Goal: Information Seeking & Learning: Learn about a topic

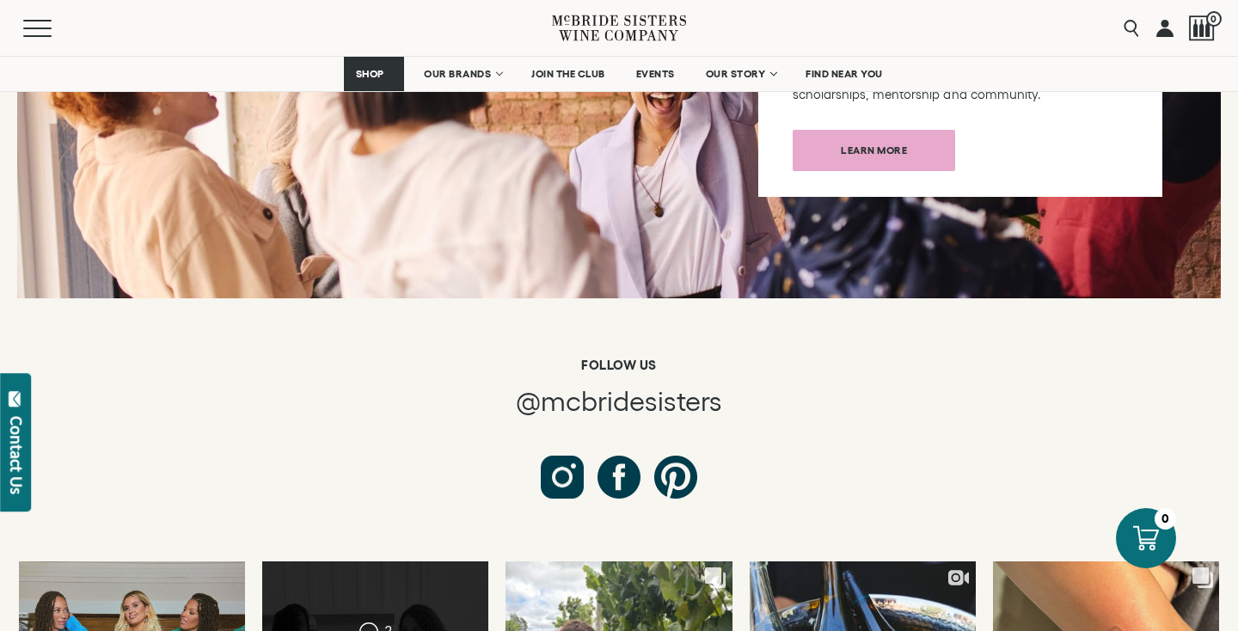
scroll to position [5596, 0]
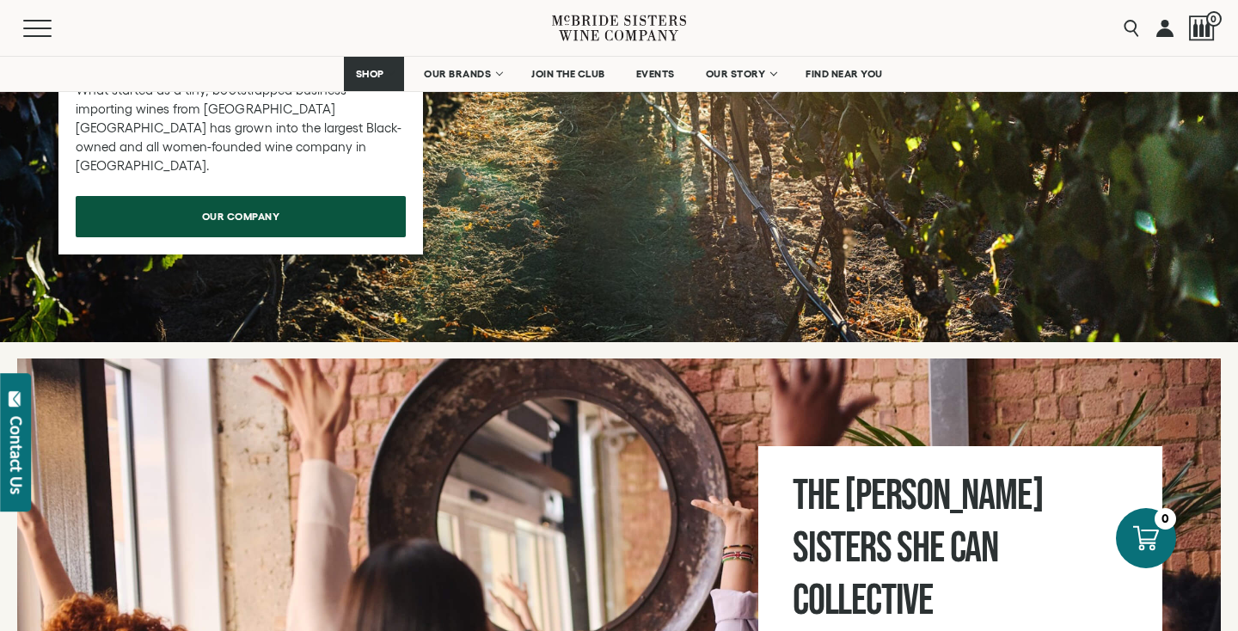
click at [306, 200] on span "our company" at bounding box center [241, 217] width 138 height 34
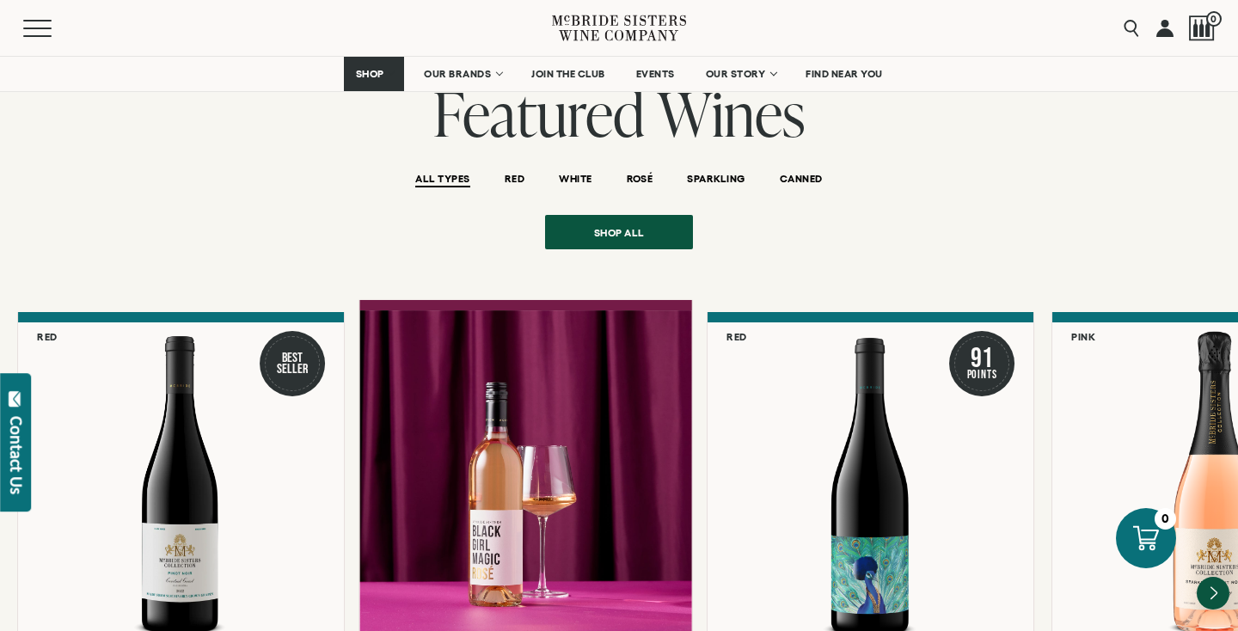
scroll to position [2136, 0]
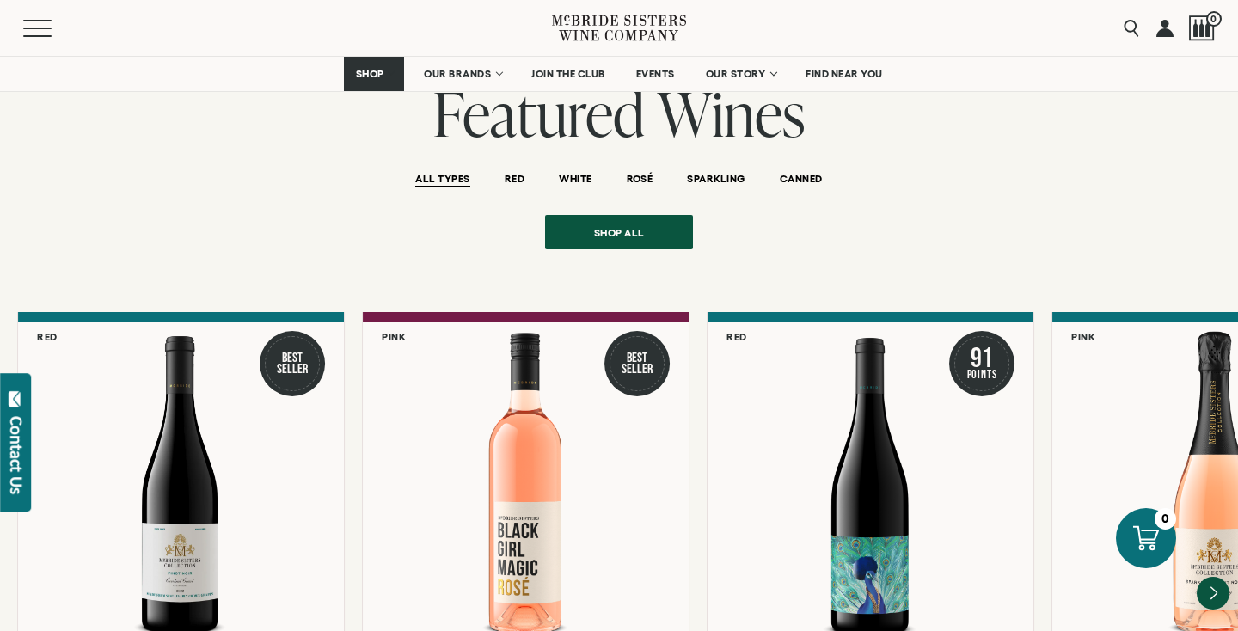
click at [574, 156] on li "WHITE" at bounding box center [575, 177] width 67 height 43
click at [571, 173] on span "WHITE" at bounding box center [575, 180] width 33 height 15
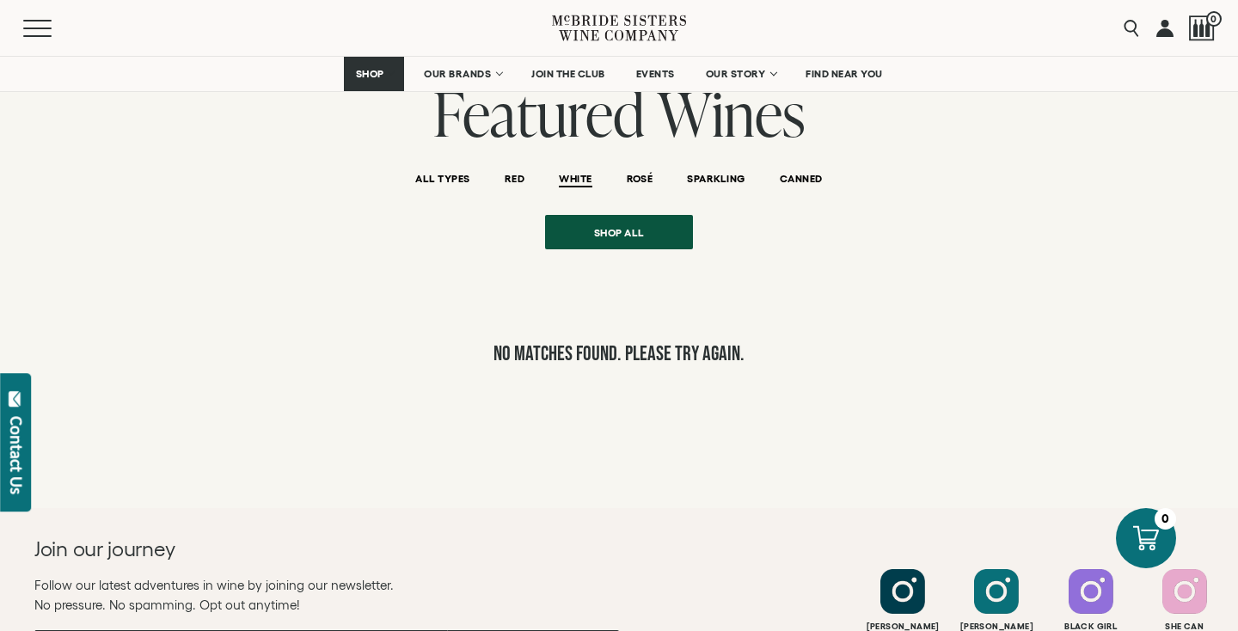
scroll to position [2085, 0]
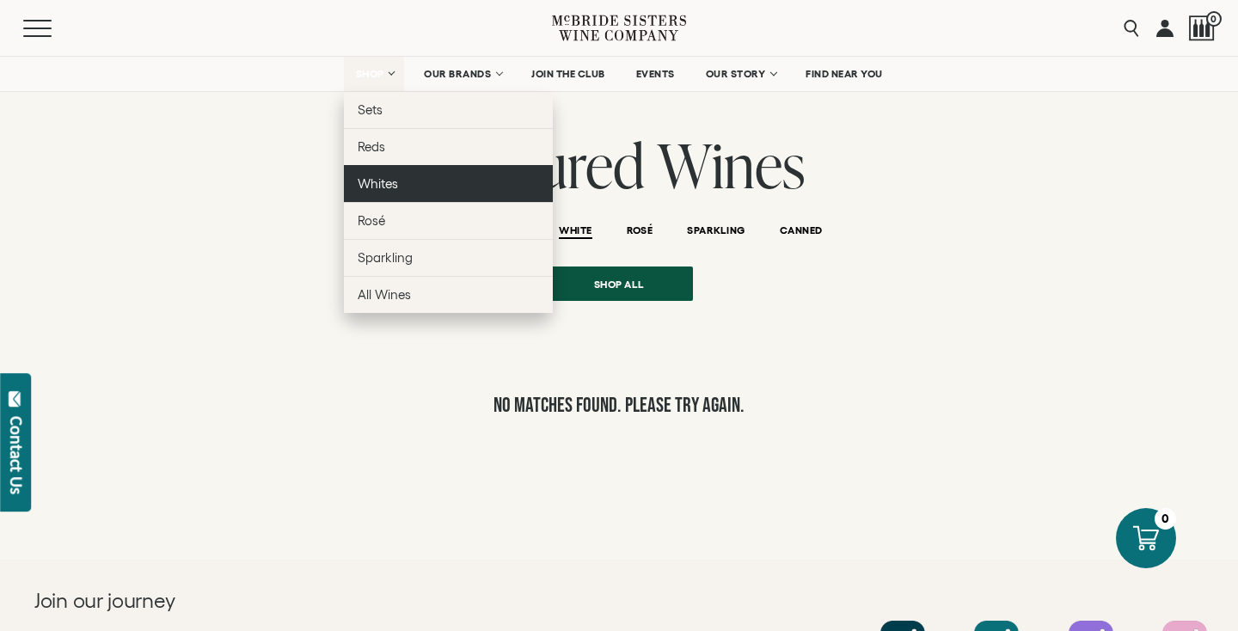
click at [421, 186] on link "Whites" at bounding box center [448, 183] width 209 height 37
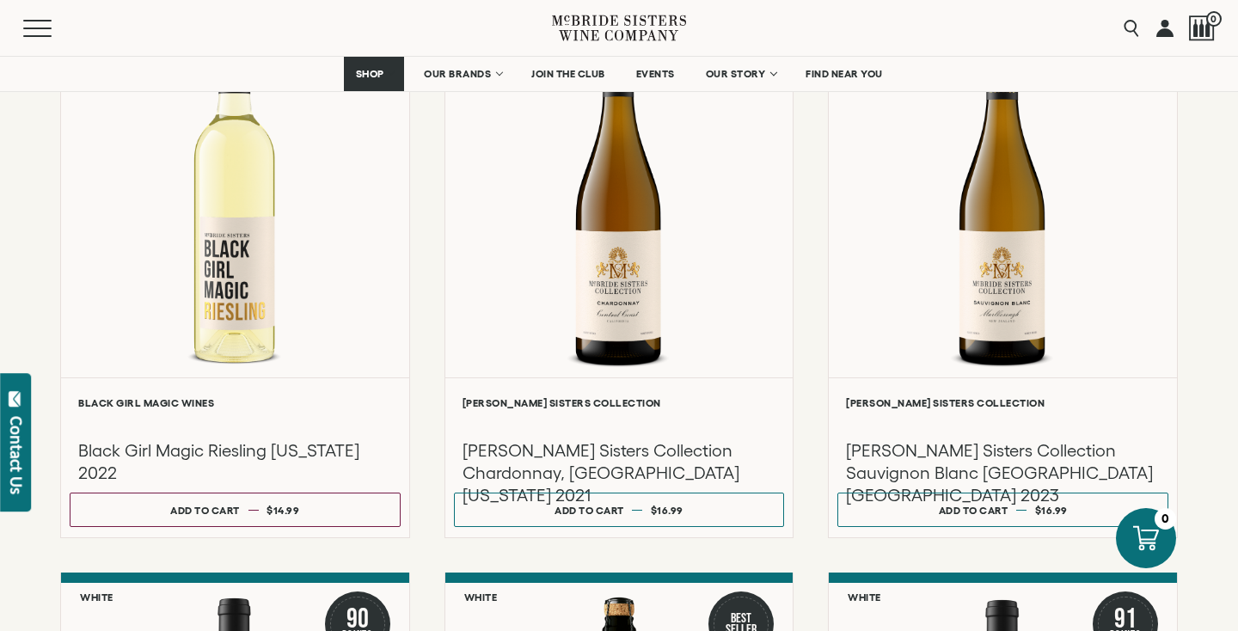
scroll to position [872, 0]
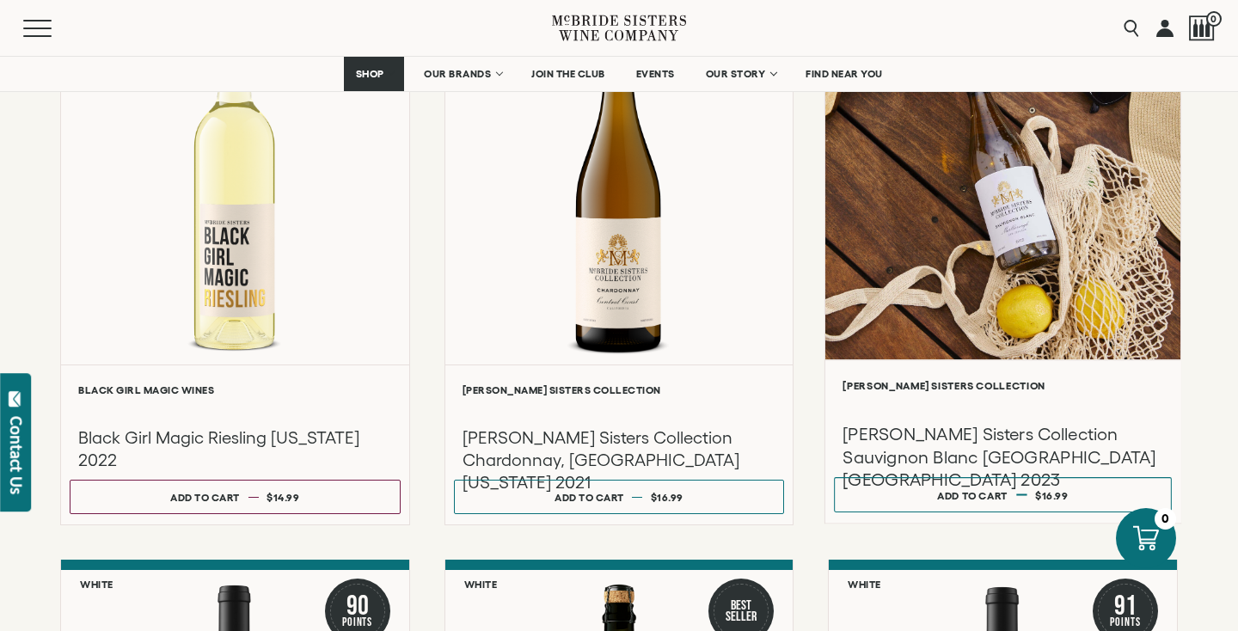
click at [1044, 382] on div "**********" at bounding box center [1003, 441] width 355 height 163
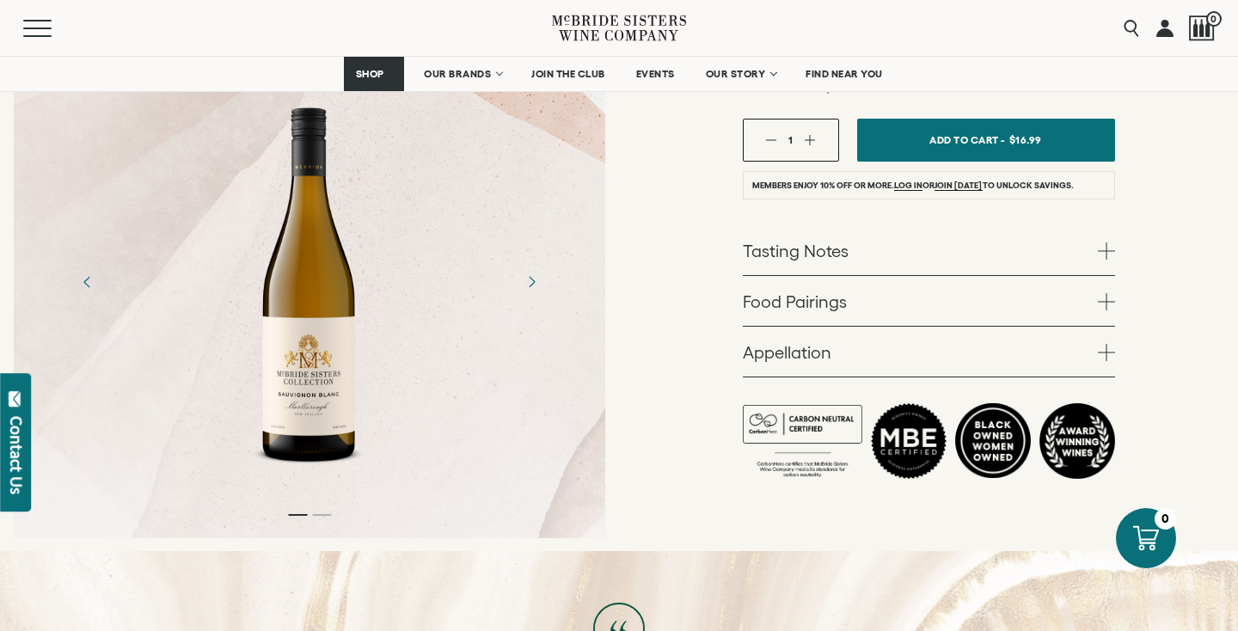
scroll to position [562, 0]
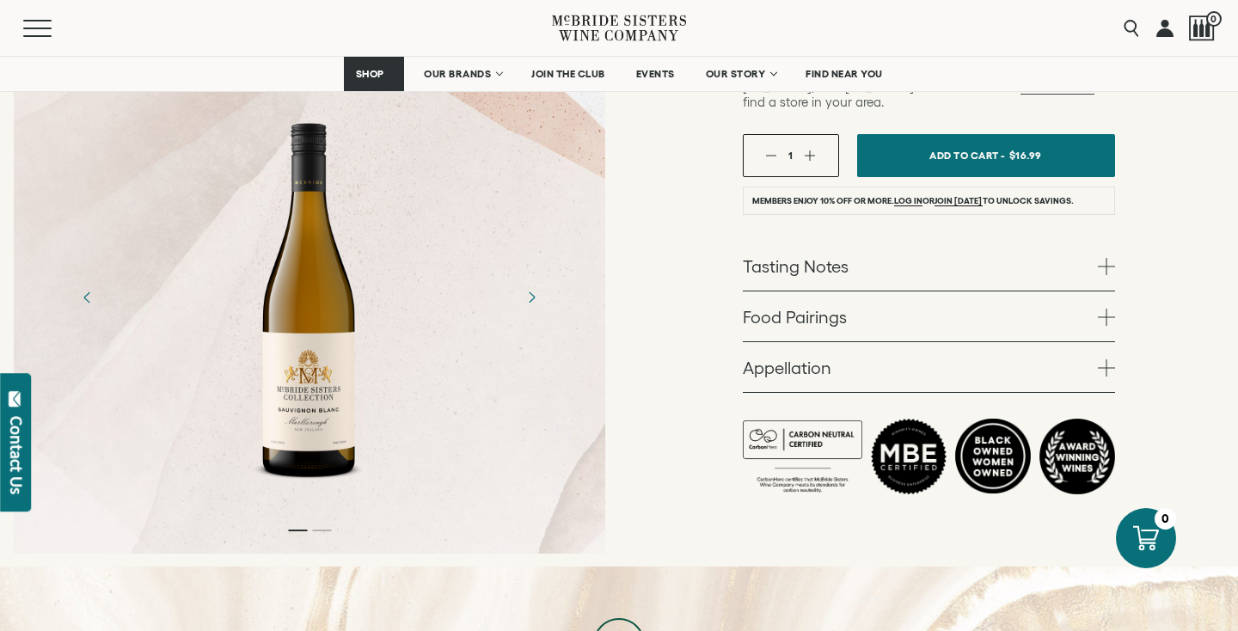
click at [964, 347] on link "Appellation" at bounding box center [929, 367] width 372 height 50
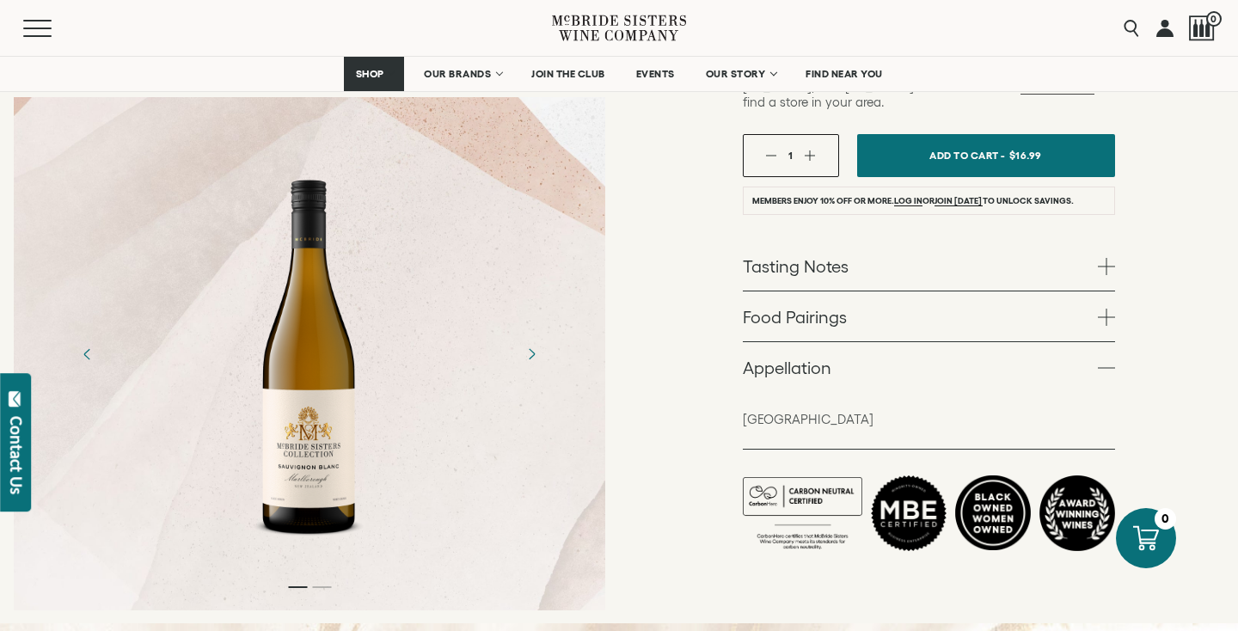
scroll to position [501, 0]
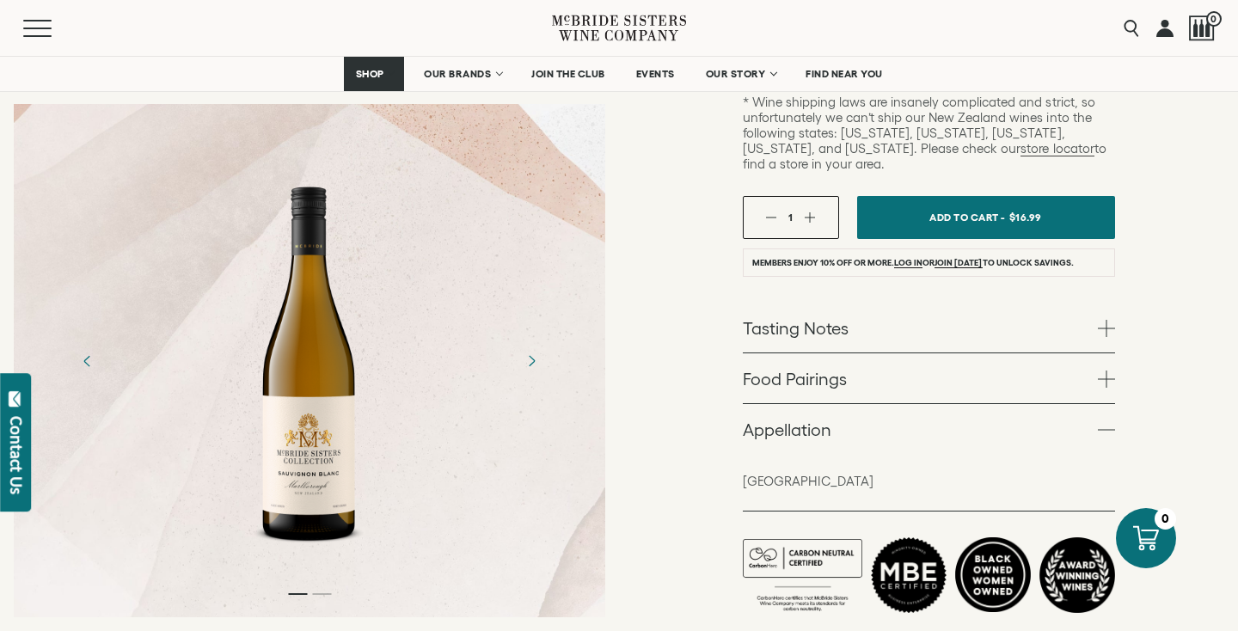
click at [952, 303] on link "Tasting Notes" at bounding box center [929, 328] width 372 height 50
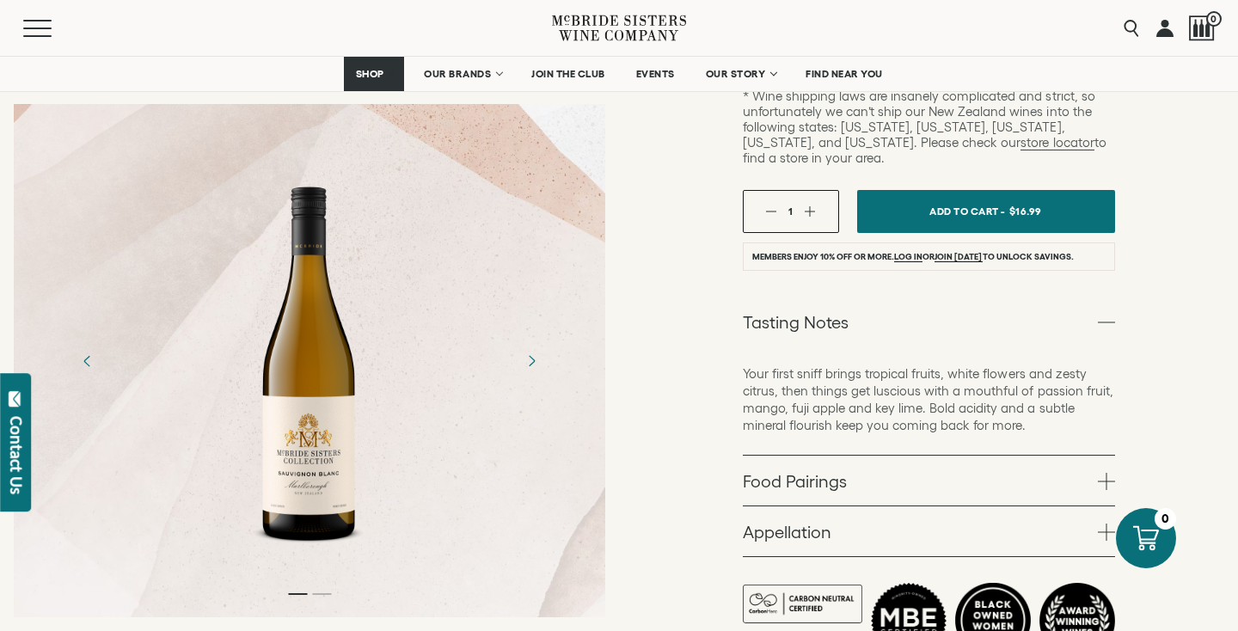
scroll to position [508, 0]
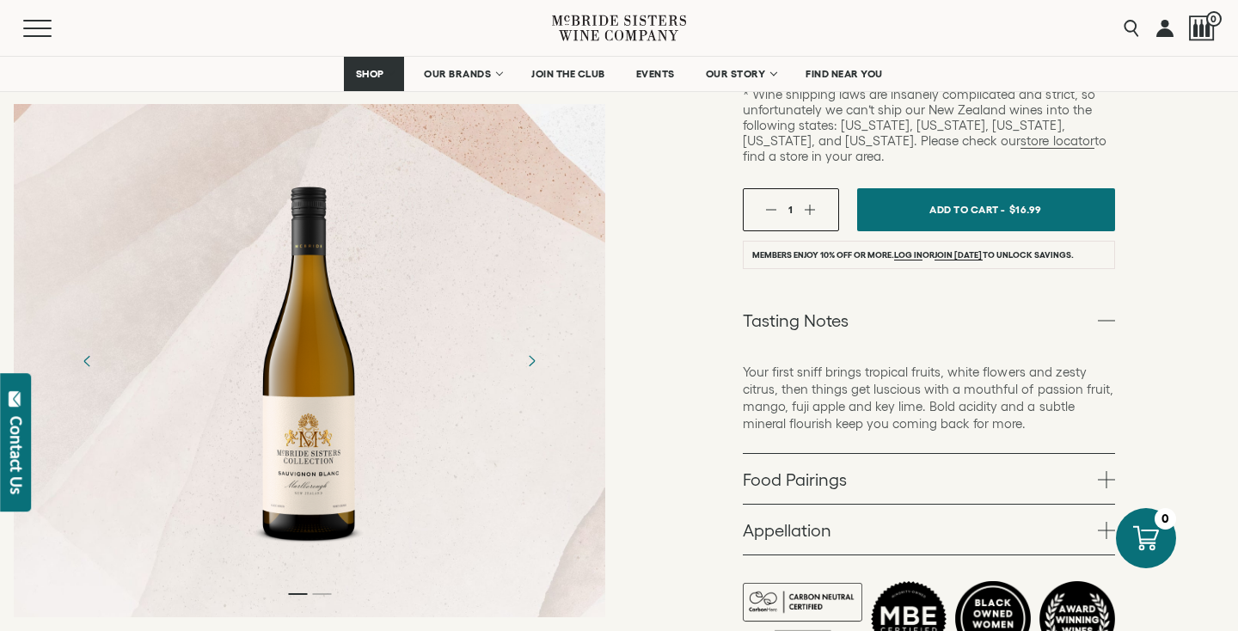
click at [916, 455] on link "Food Pairings" at bounding box center [929, 479] width 372 height 50
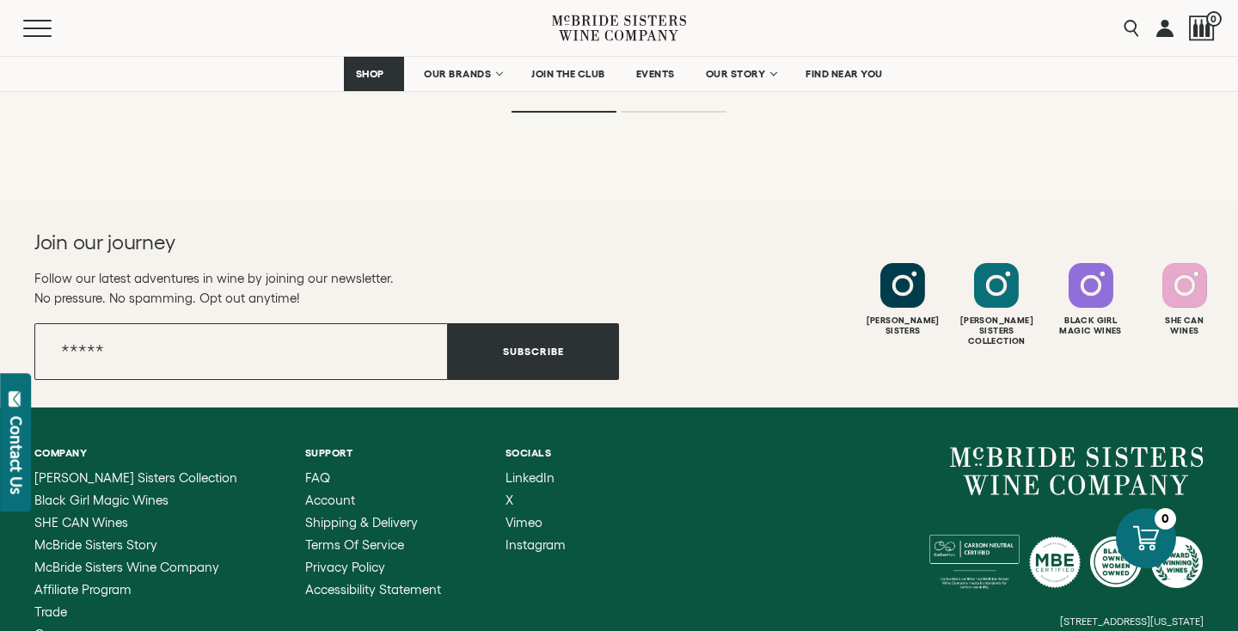
scroll to position [4491, 0]
